Goal: Task Accomplishment & Management: Complete application form

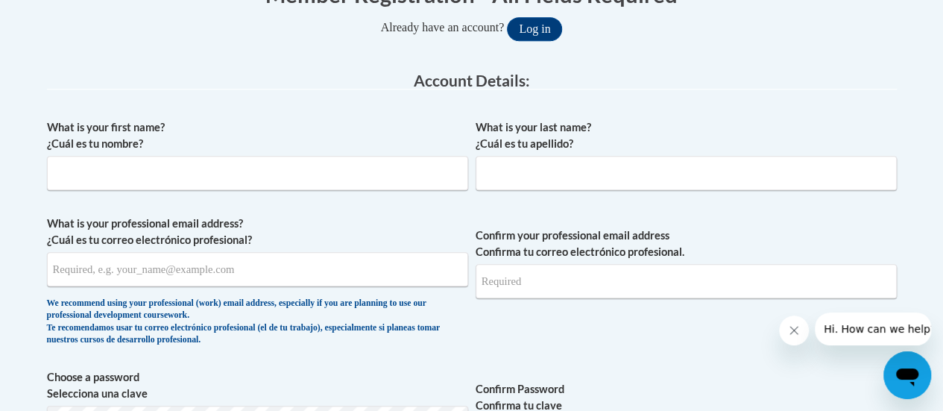
scroll to position [343, 0]
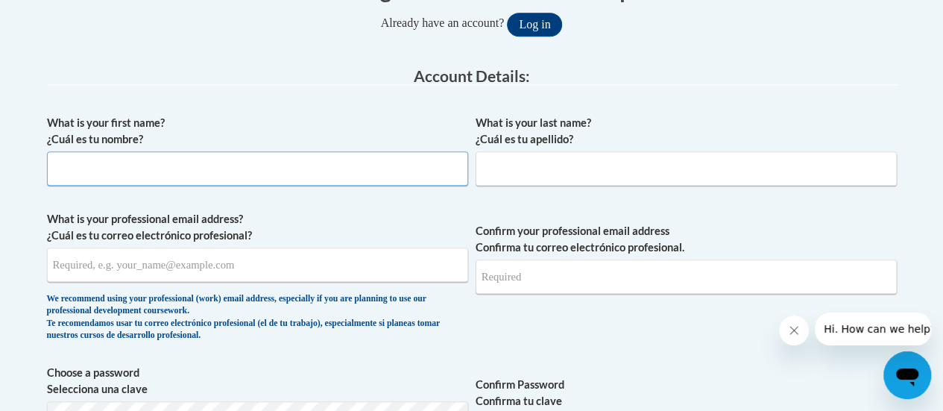
click at [294, 171] on input "What is your first name? ¿Cuál es tu nombre?" at bounding box center [257, 168] width 421 height 34
type input "[PERSON_NAME]"
type input "Swosinski"
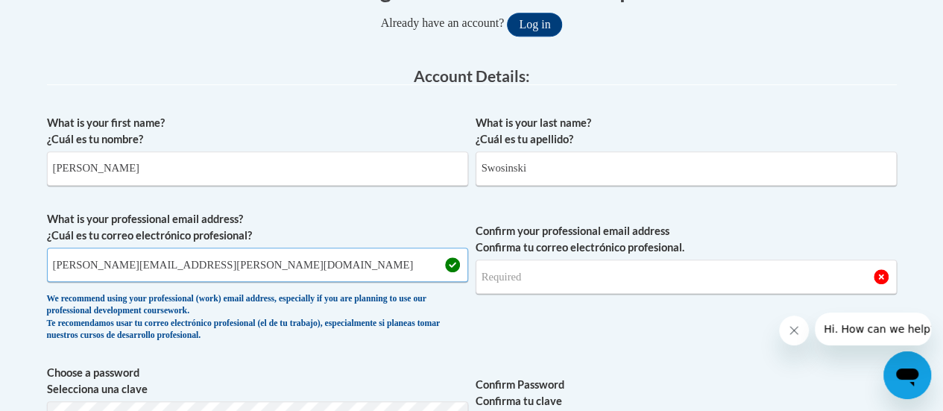
type input "[PERSON_NAME][EMAIL_ADDRESS][PERSON_NAME][DOMAIN_NAME]"
click at [553, 275] on input "Confirm your professional email address Confirma tu correo electrónico profesio…" at bounding box center [685, 276] width 421 height 34
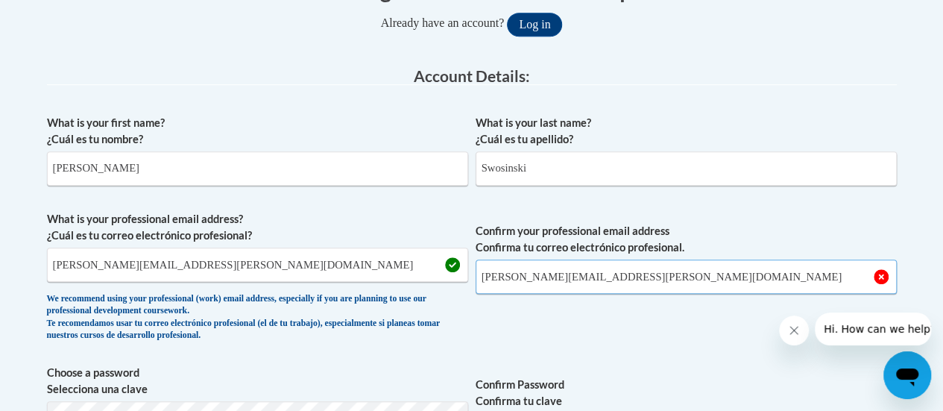
type input "[PERSON_NAME][EMAIL_ADDRESS][PERSON_NAME][DOMAIN_NAME]"
click at [580, 314] on span "Confirm your professional email address Confirma tu correo electrónico profesio…" at bounding box center [685, 280] width 421 height 138
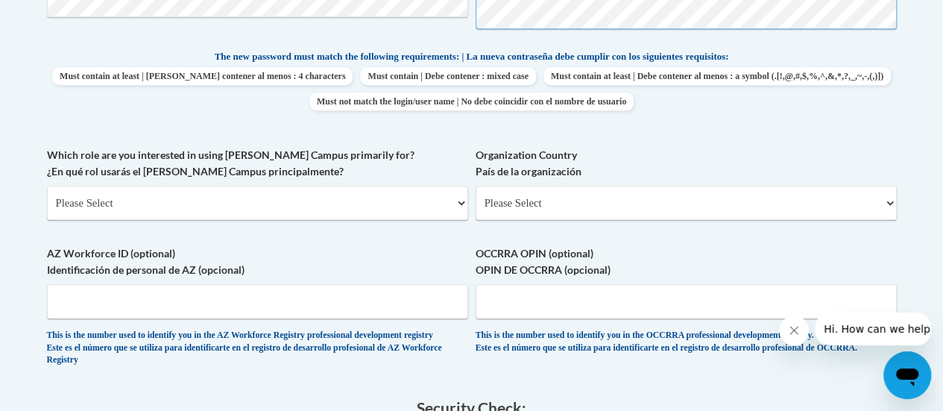
scroll to position [763, 0]
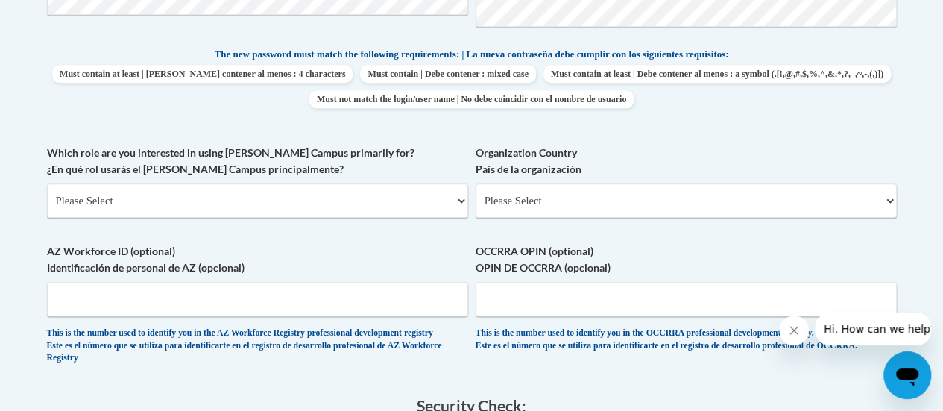
click at [660, 127] on div "What is your first name? ¿Cuál es tu nombre? [PERSON_NAME] What is your last na…" at bounding box center [471, 33] width 849 height 692
click at [456, 203] on select "Please Select College/University | Colegio/Universidad Community/Nonprofit Part…" at bounding box center [257, 200] width 421 height 34
select select "fbf2d438-af2f-41f8-98f1-81c410e29de3"
click at [47, 183] on select "Please Select College/University | Colegio/Universidad Community/Nonprofit Part…" at bounding box center [257, 200] width 421 height 34
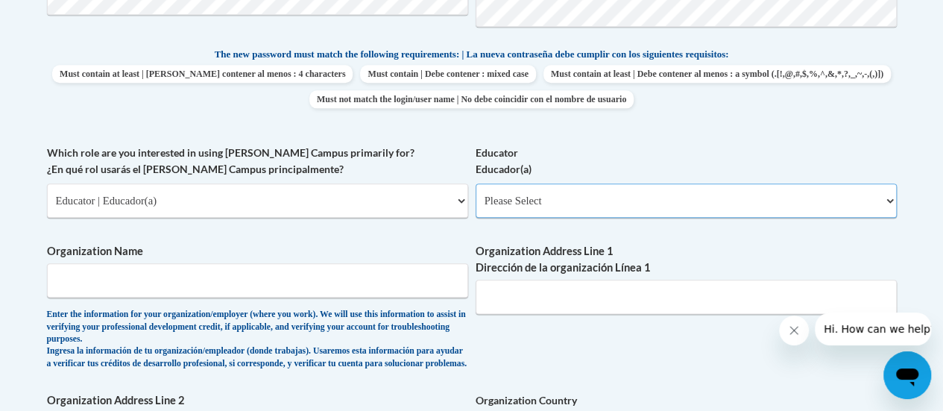
click at [879, 197] on select "Please Select Early Learning/Daycare Teacher/Family Home Care Provider | Maestr…" at bounding box center [685, 200] width 421 height 34
select select "8e40623d-54d0-45cd-9f92-5df65cd3f8cf"
click at [475, 183] on select "Please Select Early Learning/Daycare Teacher/Family Home Care Provider | Maestr…" at bounding box center [685, 200] width 421 height 34
click at [783, 261] on label "Organization Address Line 1 Dirección de la organización Línea 1" at bounding box center [685, 259] width 421 height 33
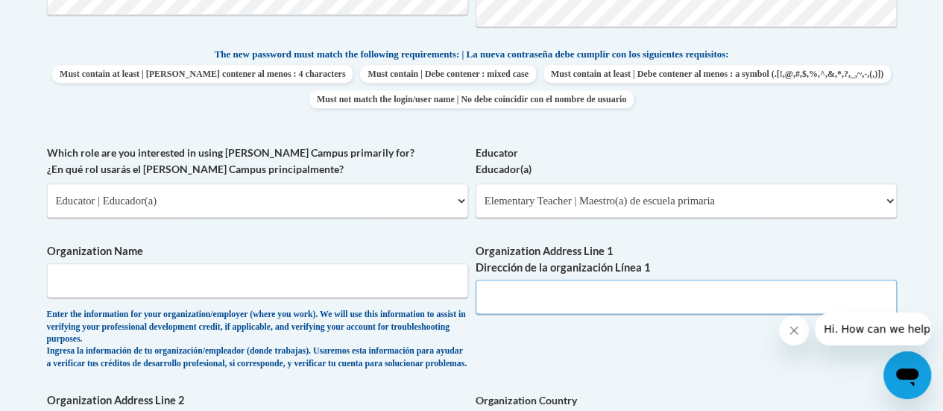
click at [783, 279] on input "Organization Address Line 1 Dirección de la organización Línea 1" at bounding box center [685, 296] width 421 height 34
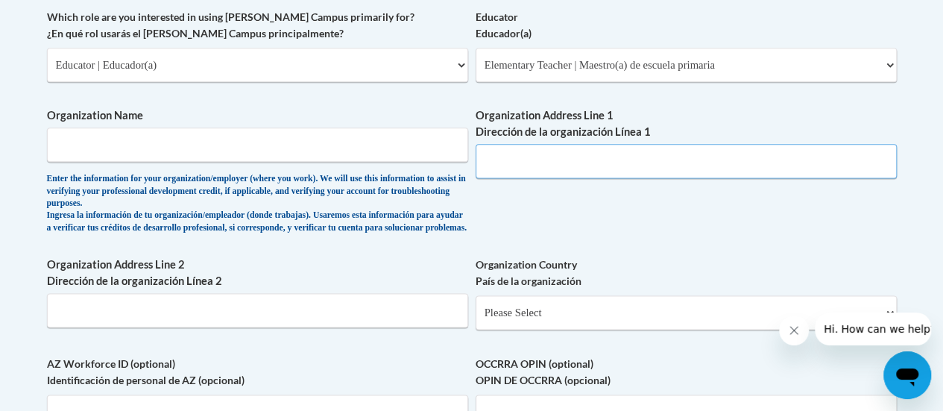
scroll to position [908, 0]
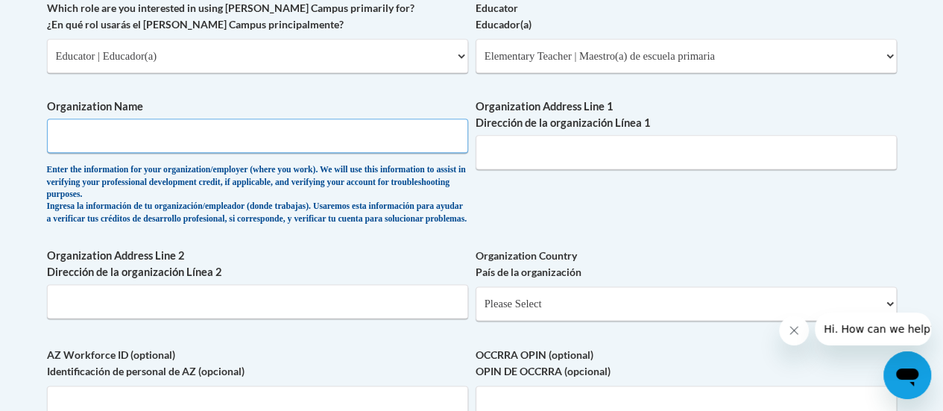
click at [254, 141] on input "Organization Name" at bounding box center [257, 135] width 421 height 34
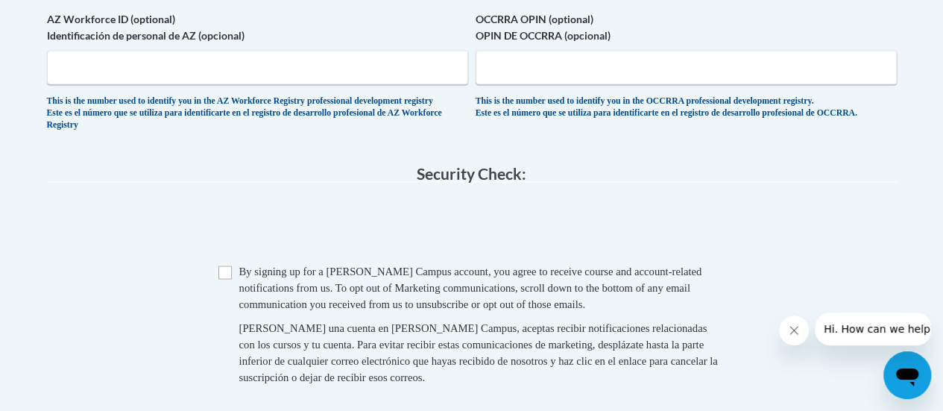
scroll to position [1256, 0]
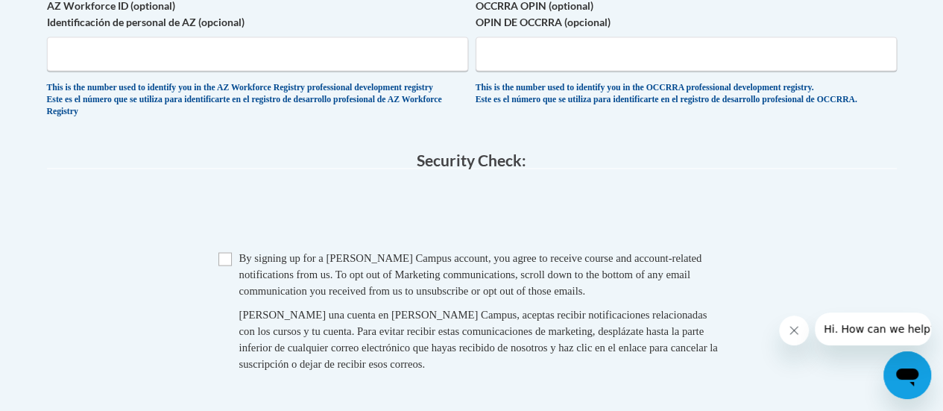
type input "Racine Unified School Distric"
